Goal: Find specific page/section: Find specific page/section

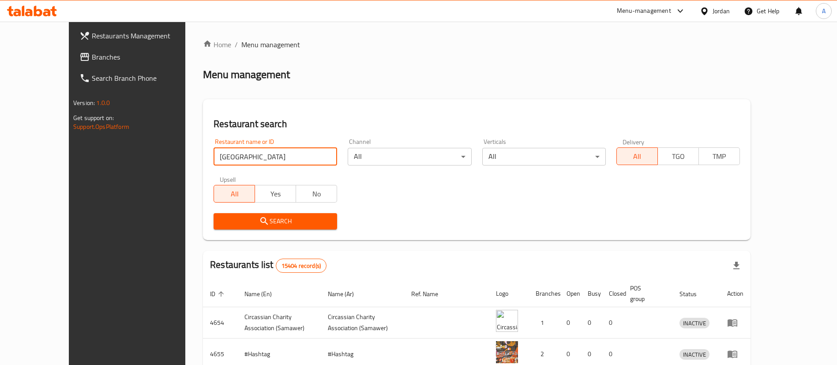
click at [232, 162] on input "[GEOGRAPHIC_DATA]" at bounding box center [276, 157] width 124 height 18
click at [214, 156] on input "[GEOGRAPHIC_DATA]" at bounding box center [276, 157] width 124 height 18
click at [214, 158] on input "[GEOGRAPHIC_DATA]" at bounding box center [276, 157] width 124 height 18
drag, startPoint x: 234, startPoint y: 153, endPoint x: 241, endPoint y: 155, distance: 7.3
click at [235, 153] on input "[GEOGRAPHIC_DATA]" at bounding box center [276, 157] width 124 height 18
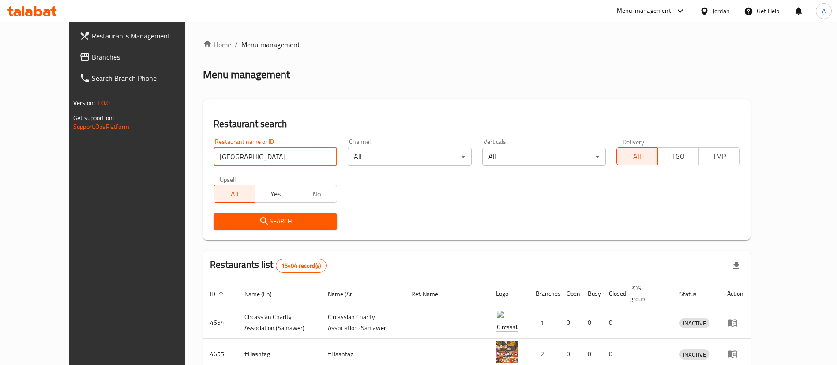
click at [294, 157] on input "[GEOGRAPHIC_DATA]" at bounding box center [276, 157] width 124 height 18
type input "amman's"
click button "Search" at bounding box center [276, 221] width 124 height 16
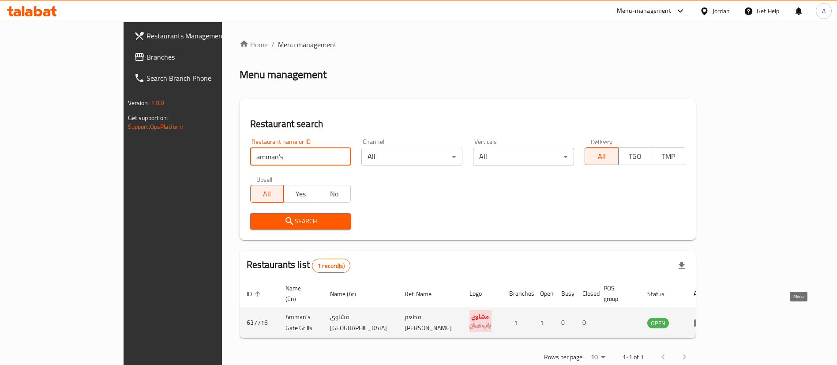
click at [710, 317] on link "enhanced table" at bounding box center [702, 322] width 16 height 11
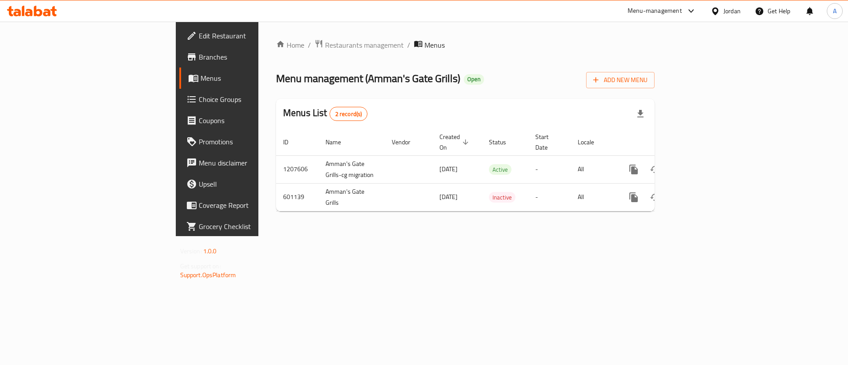
click at [199, 58] on span "Branches" at bounding box center [255, 57] width 112 height 11
